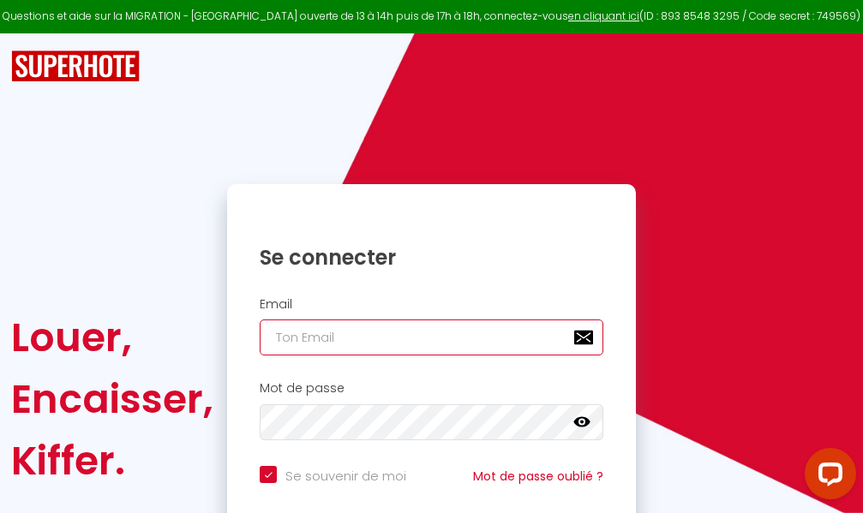
click at [436, 339] on input "email" at bounding box center [432, 338] width 344 height 36
type input "m"
checkbox input "true"
type input "ma"
checkbox input "true"
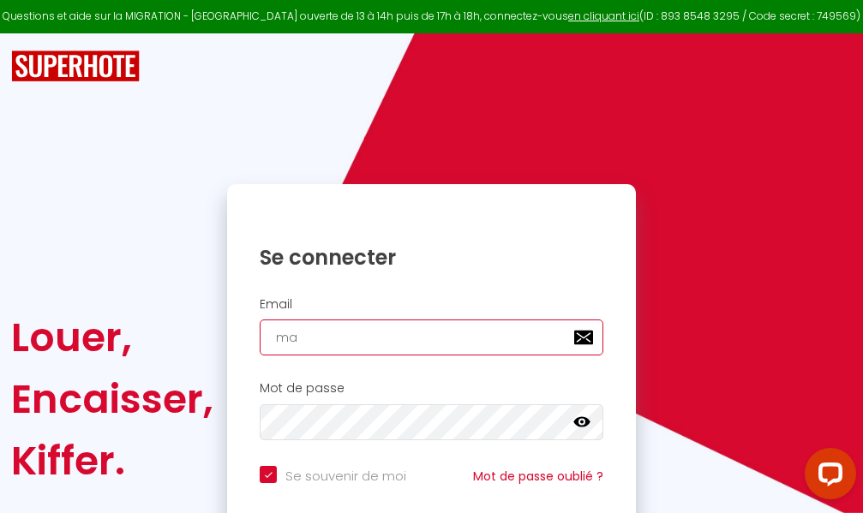
type input "mar"
checkbox input "true"
type input "marc"
checkbox input "true"
type input "marcd"
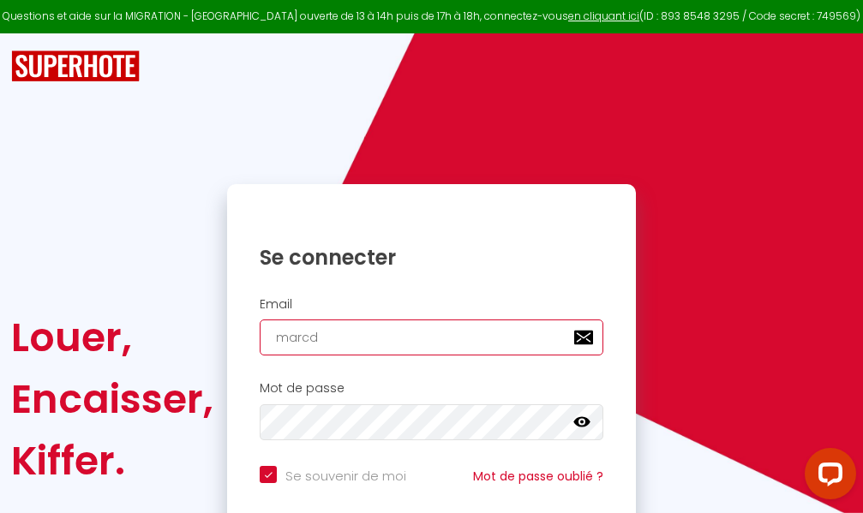
checkbox input "true"
type input "marcdp"
checkbox input "true"
type input "marcdpo"
checkbox input "true"
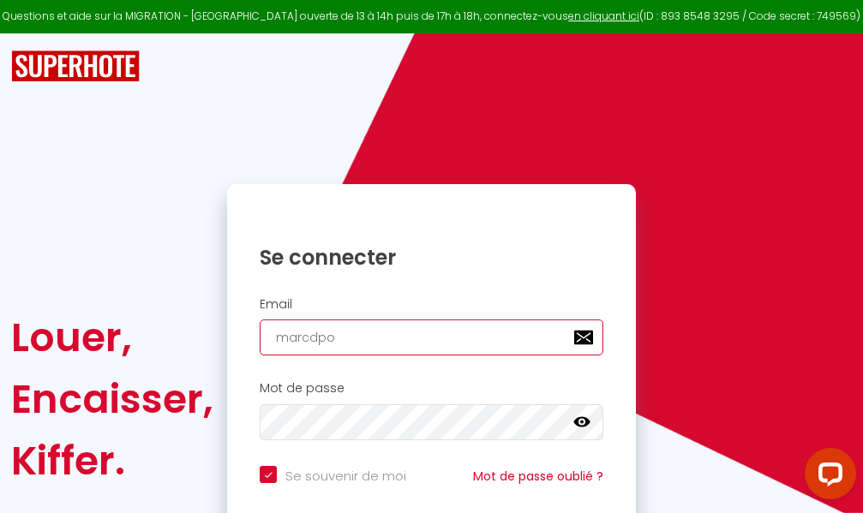
type input "marcdpoz"
checkbox input "true"
type input "marcdpoz."
checkbox input "true"
type input "marcdpoz.l"
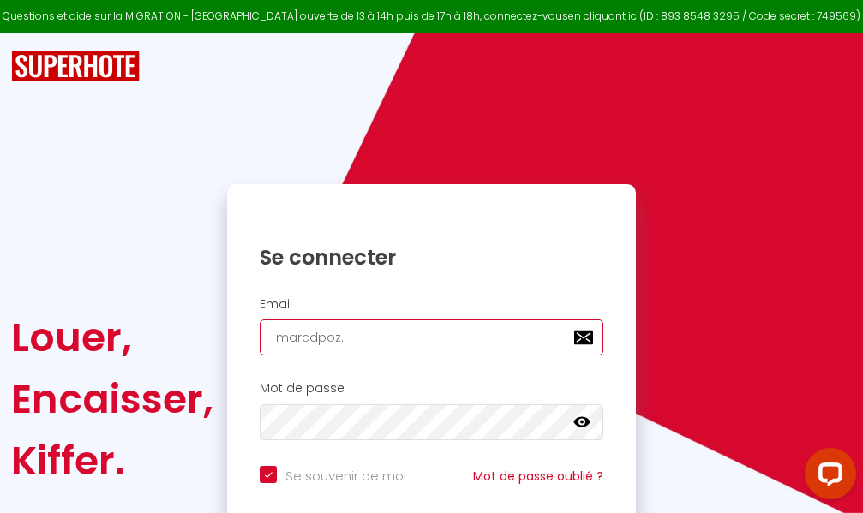
checkbox input "true"
type input "marcdpoz.lo"
checkbox input "true"
type input "marcdpoz.loc"
checkbox input "true"
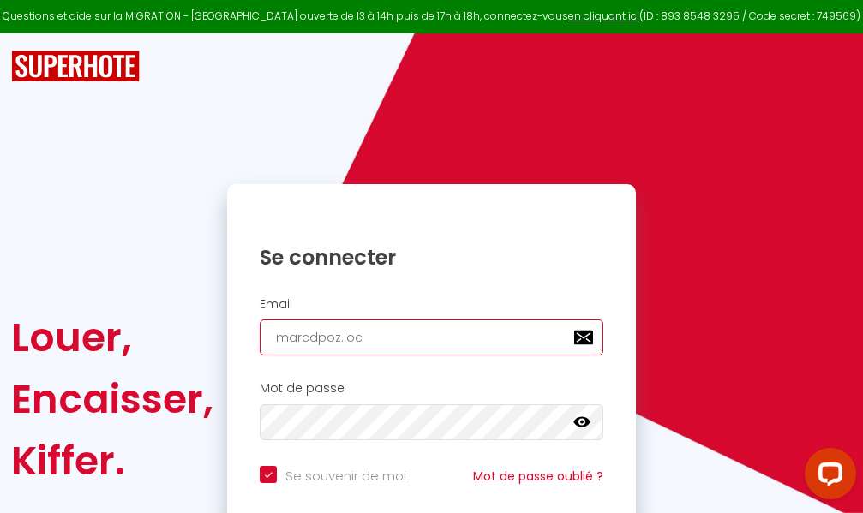
type input "marcdpoz.loca"
checkbox input "true"
type input "marcdpoz.locat"
checkbox input "true"
type input "marcdpoz.locati"
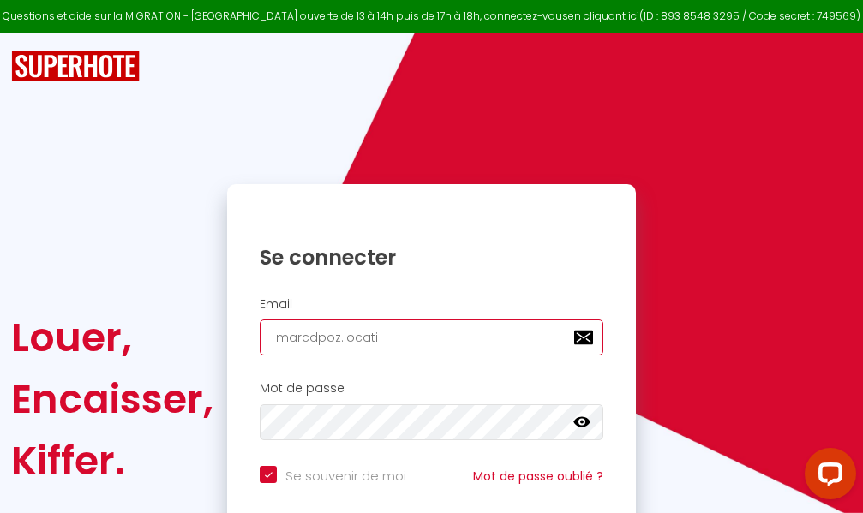
checkbox input "true"
type input "marcdpoz.locatio"
checkbox input "true"
type input "marcdpoz.location"
checkbox input "true"
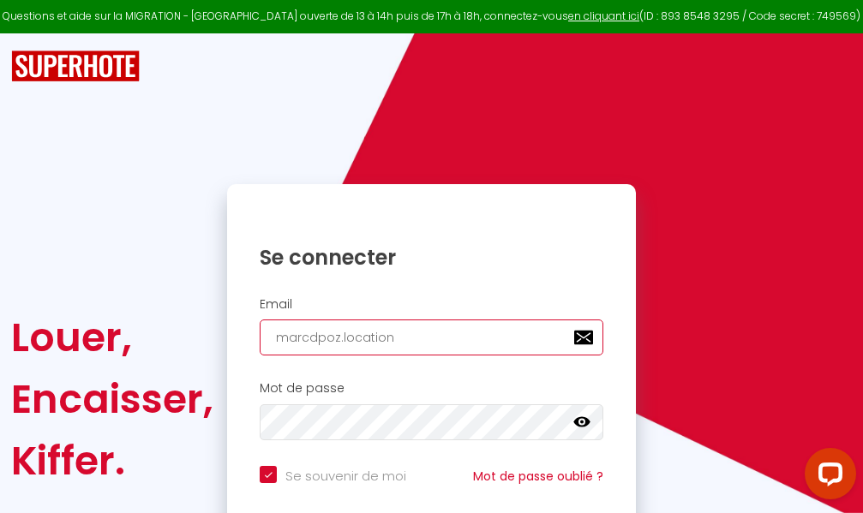
type input "marcdpoz.location@"
checkbox input "true"
type input "marcdpoz.location@g"
checkbox input "true"
type input "marcdpoz.location@gm"
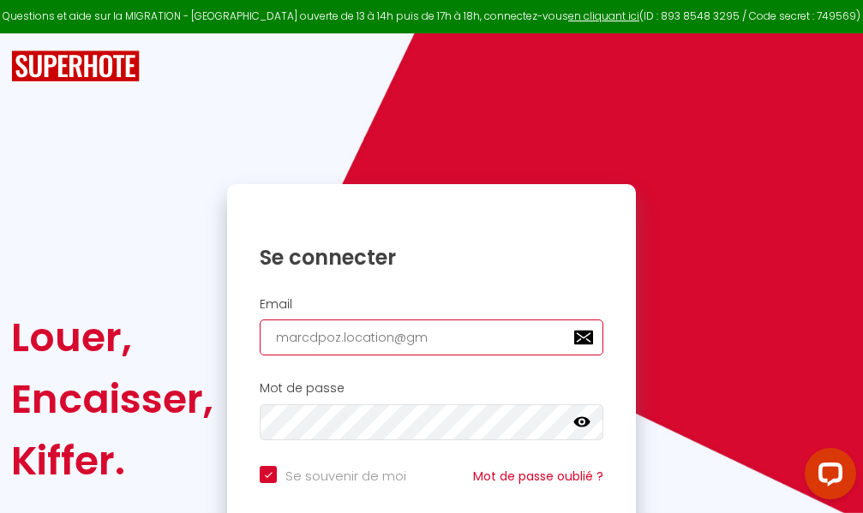
checkbox input "true"
type input "marcdpoz.location@gma"
checkbox input "true"
type input "marcdpoz.location@gmai"
checkbox input "true"
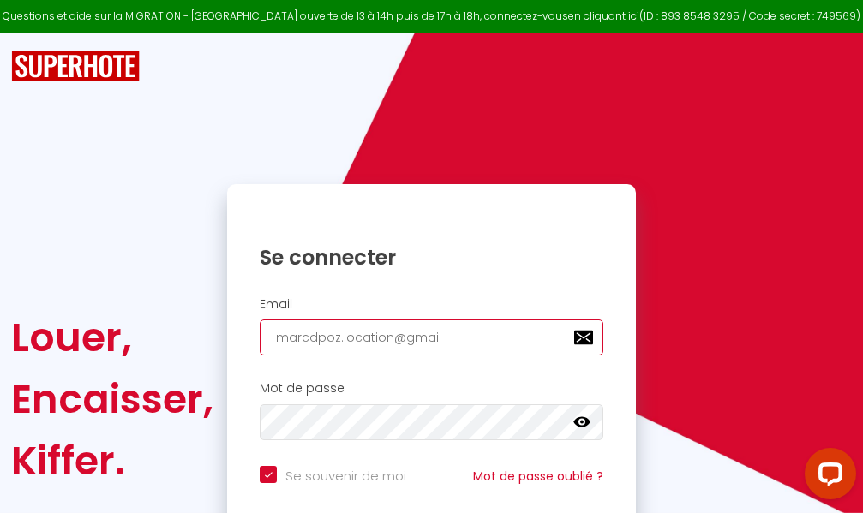
type input "[EMAIL_ADDRESS]"
checkbox input "true"
type input "[EMAIL_ADDRESS]."
checkbox input "true"
type input "marcdpoz.location@gmail.c"
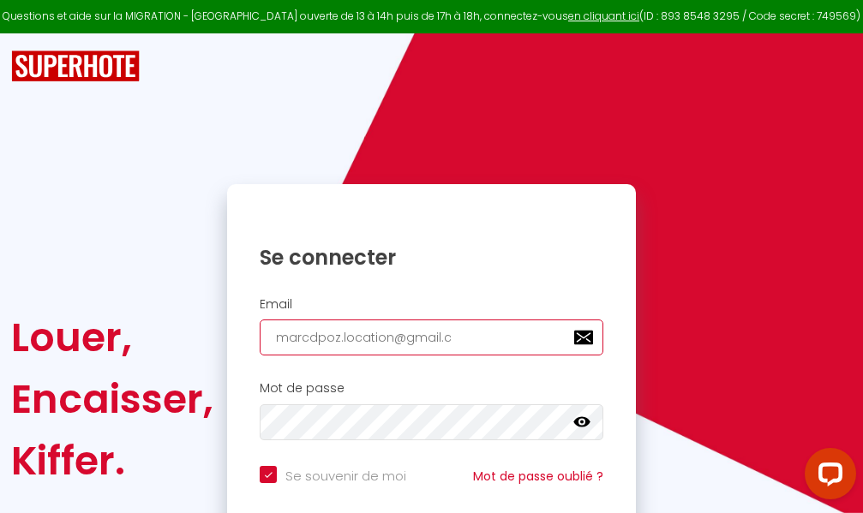
checkbox input "true"
type input "[EMAIL_ADDRESS][DOMAIN_NAME]"
checkbox input "true"
type input "[EMAIL_ADDRESS][DOMAIN_NAME]"
checkbox input "true"
